Goal: Navigation & Orientation: Find specific page/section

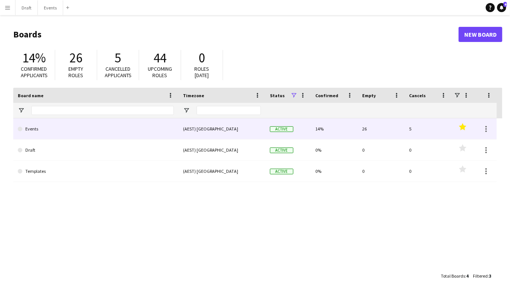
click at [47, 129] on link "Events" at bounding box center [96, 128] width 156 height 21
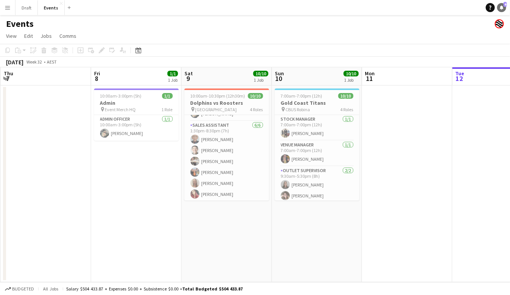
click at [502, 6] on icon at bounding box center [502, 7] width 4 height 4
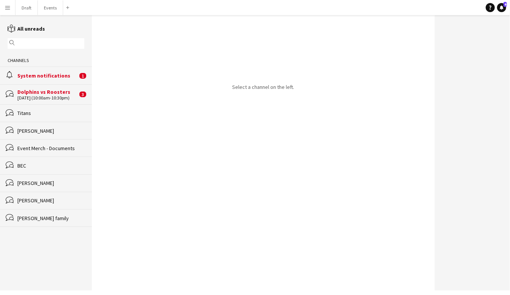
click at [54, 95] on div "[DATE] (10:00am-10:30pm)" at bounding box center [47, 97] width 60 height 5
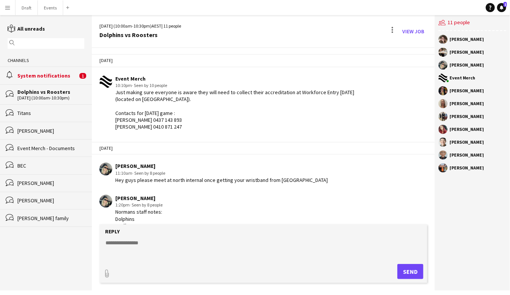
click at [49, 76] on div "System notifications" at bounding box center [47, 75] width 60 height 7
